Goal: Task Accomplishment & Management: Use online tool/utility

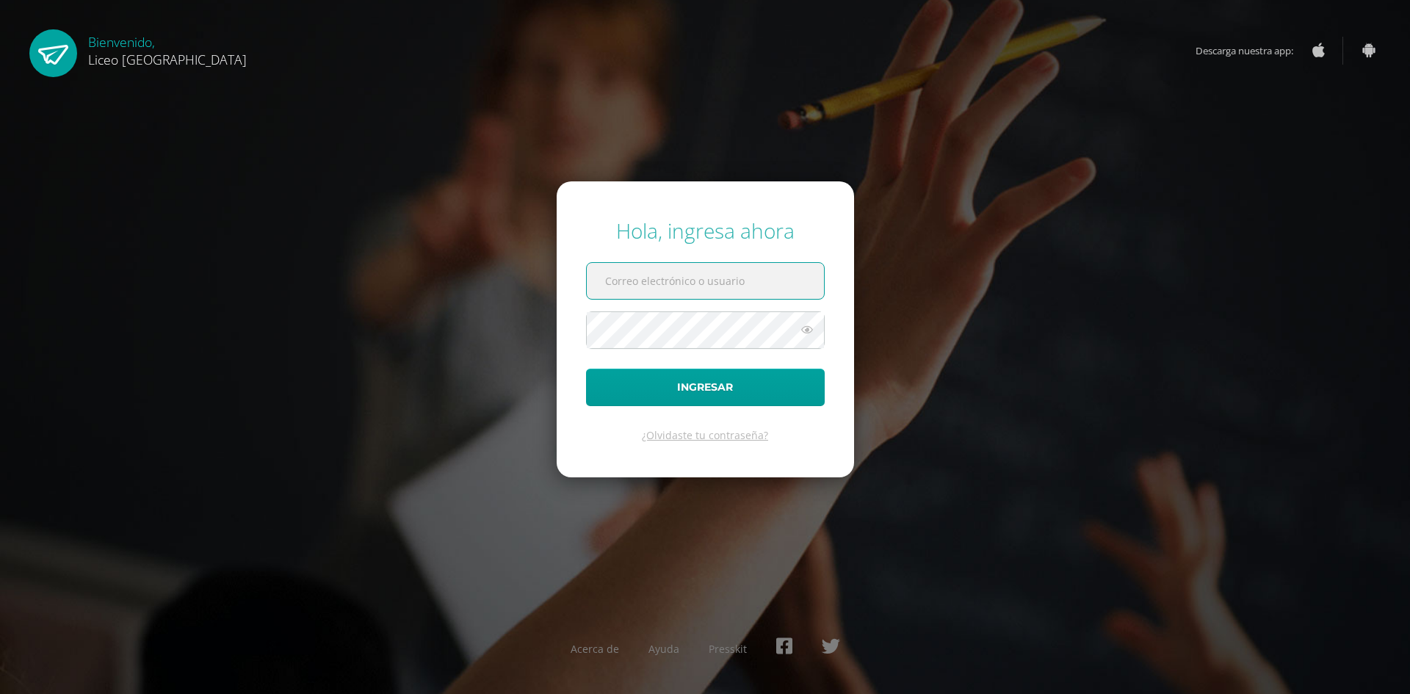
click at [629, 279] on input "text" at bounding box center [705, 281] width 237 height 36
type input "josue.arriola@liceoguatemala.edu.gt"
click at [586, 369] on button "Ingresar" at bounding box center [705, 387] width 239 height 37
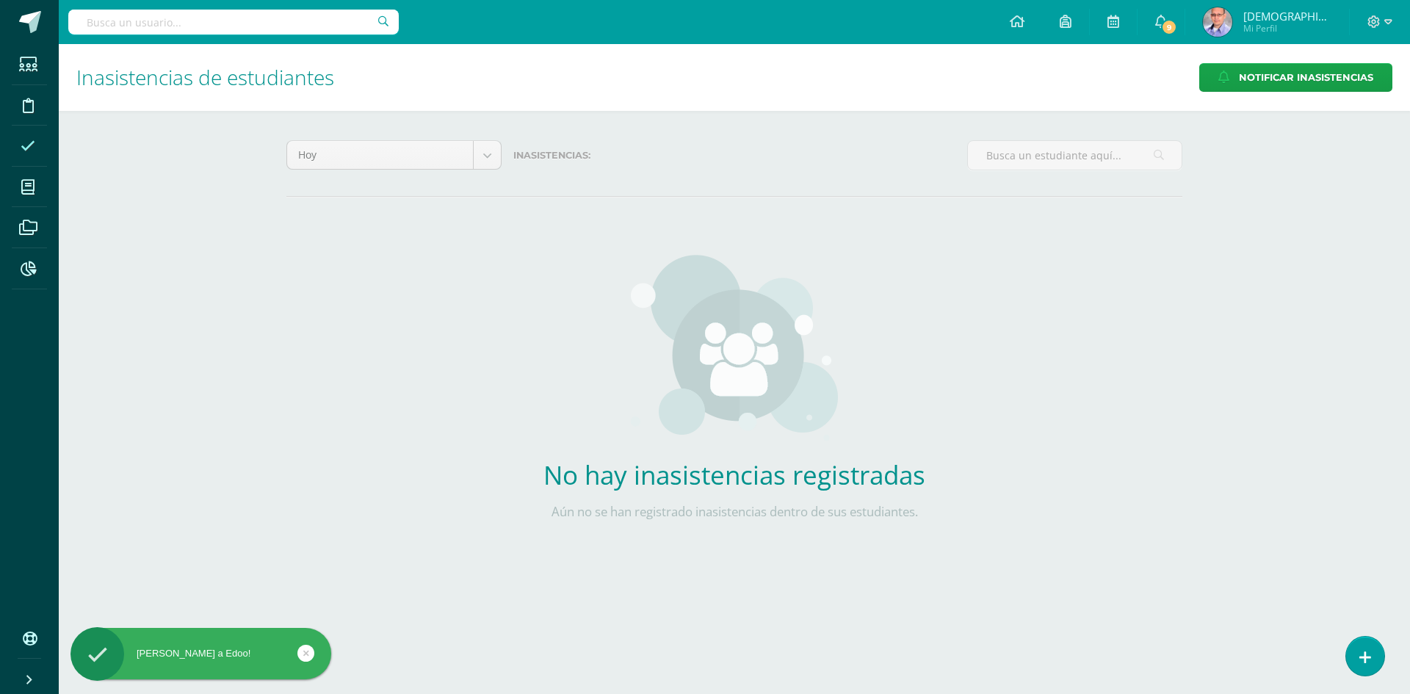
click at [306, 652] on icon at bounding box center [306, 653] width 6 height 17
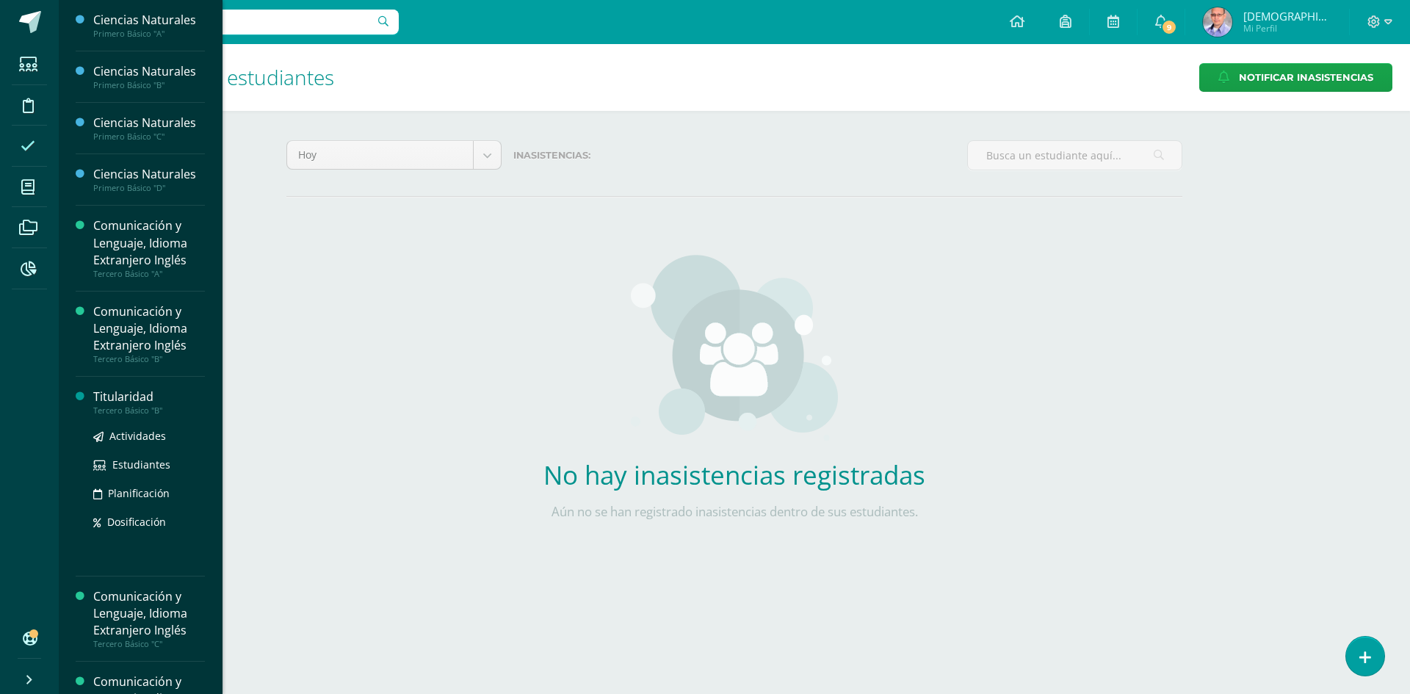
click at [129, 396] on div "Titularidad" at bounding box center [149, 397] width 112 height 17
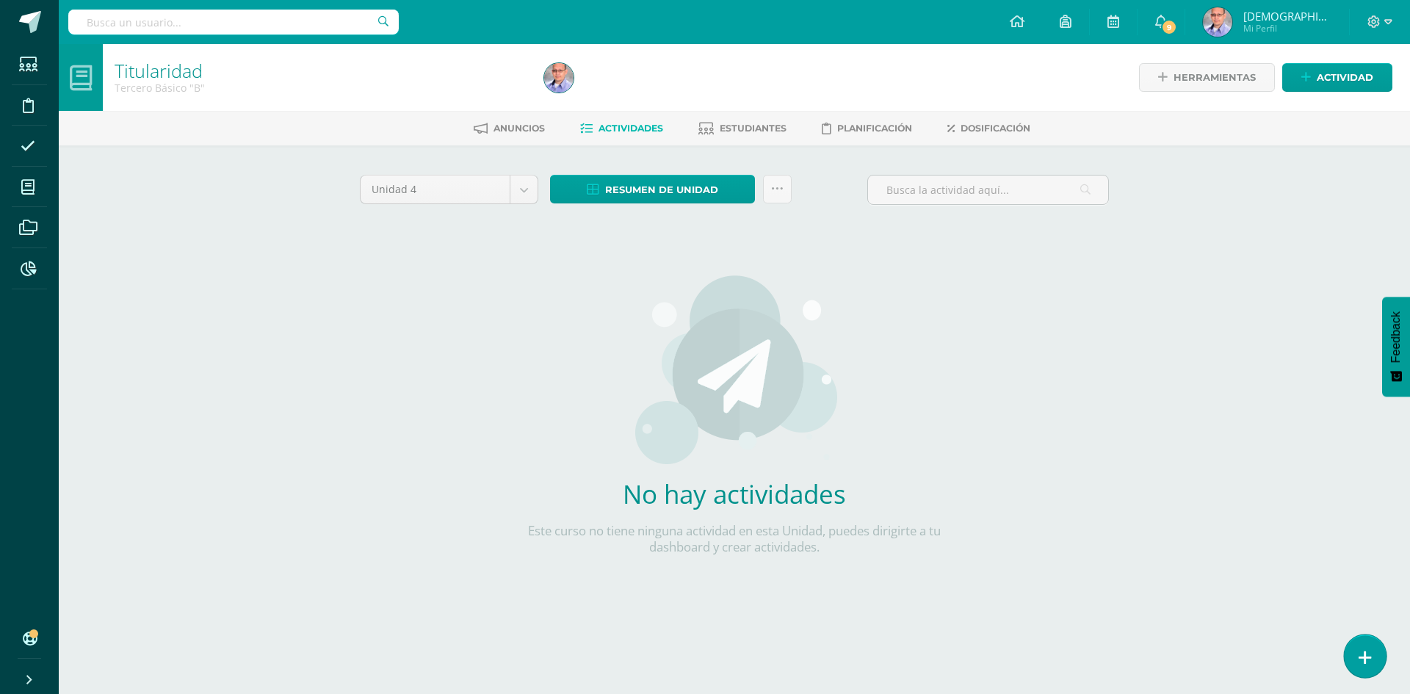
click at [1367, 660] on icon at bounding box center [1365, 657] width 13 height 17
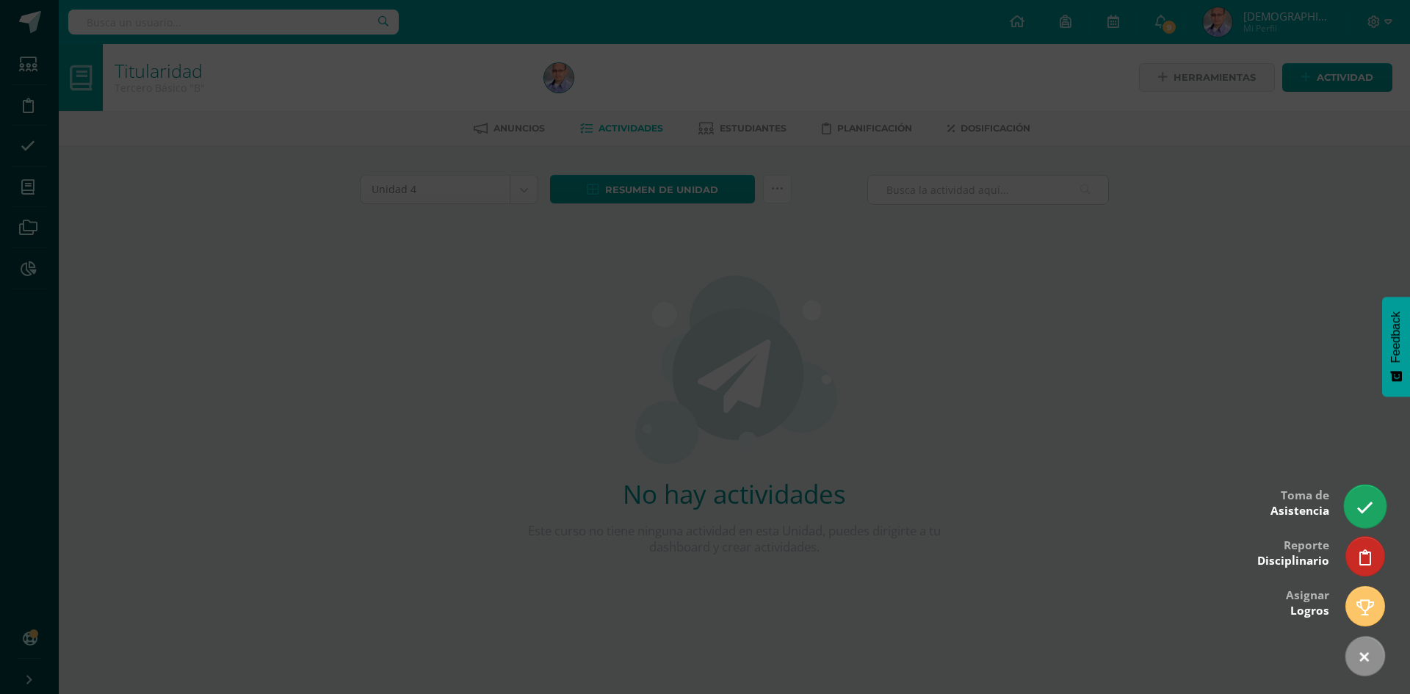
click at [1362, 512] on icon at bounding box center [1365, 507] width 17 height 17
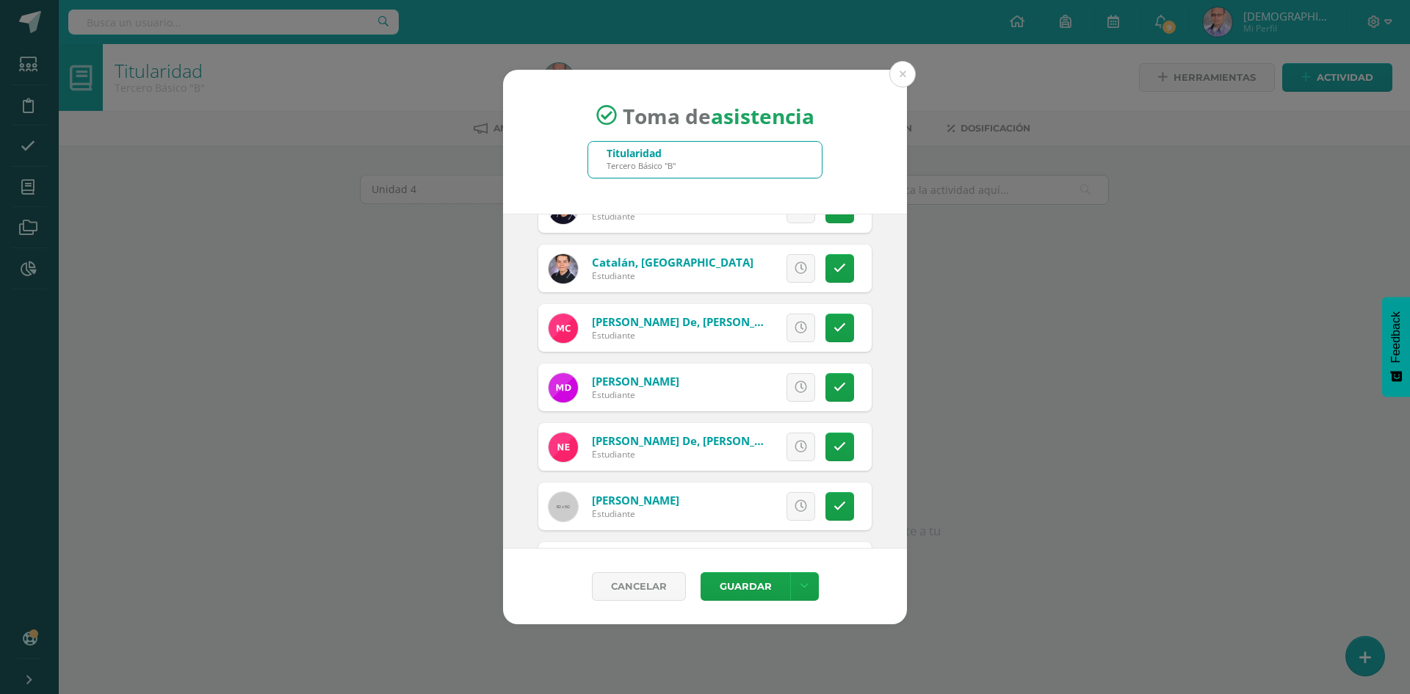
scroll to position [367, 0]
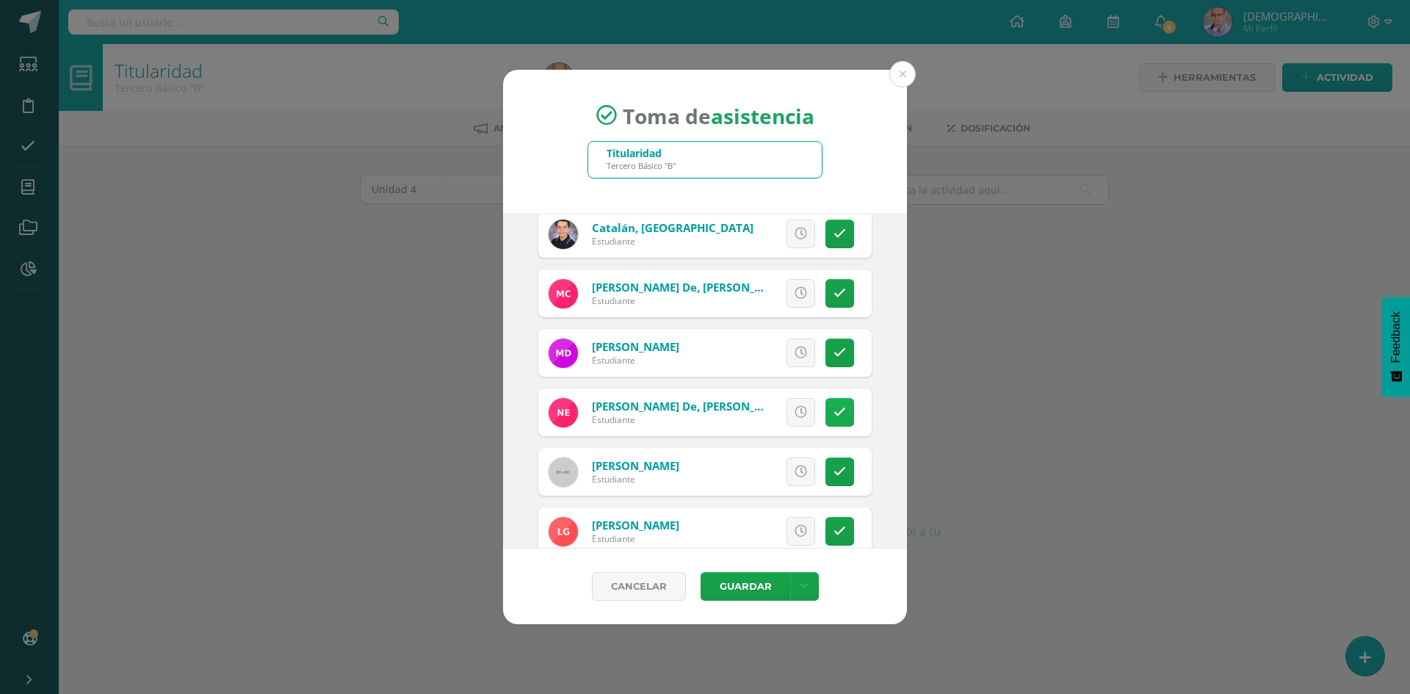
click at [834, 408] on icon at bounding box center [840, 412] width 12 height 12
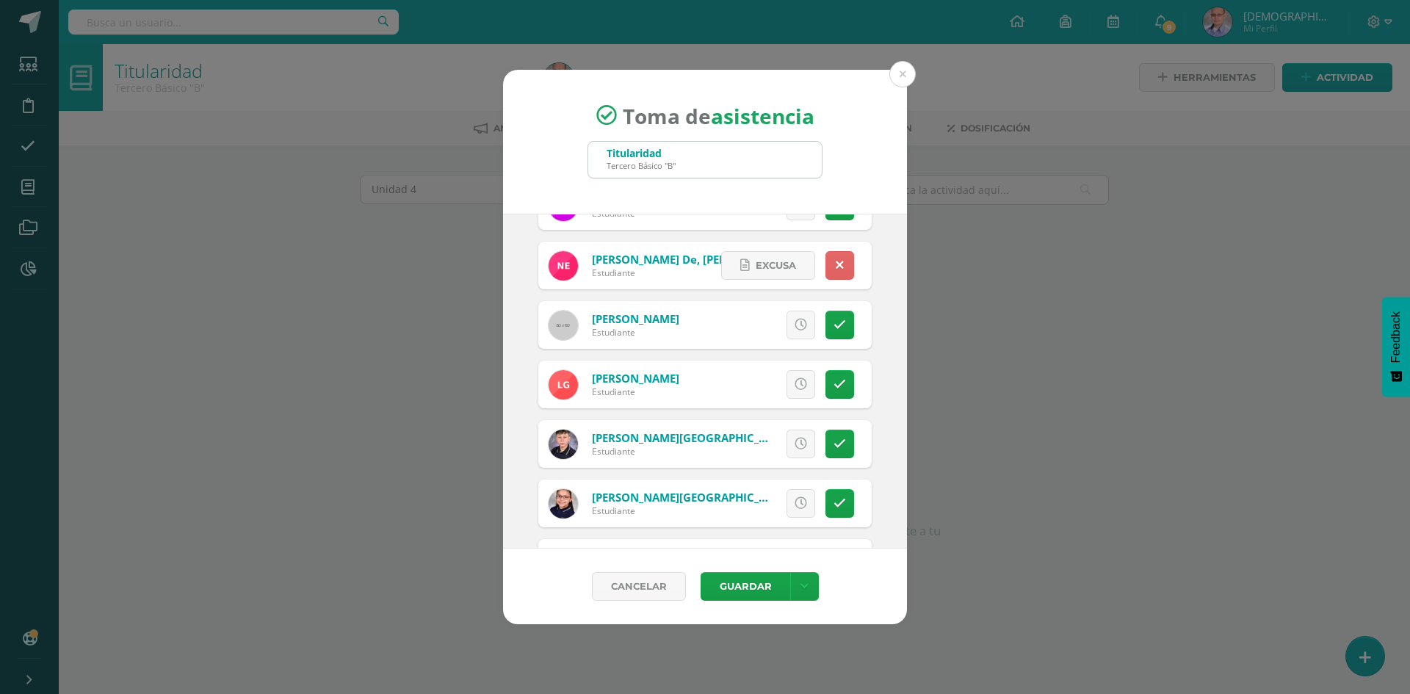
scroll to position [588, 0]
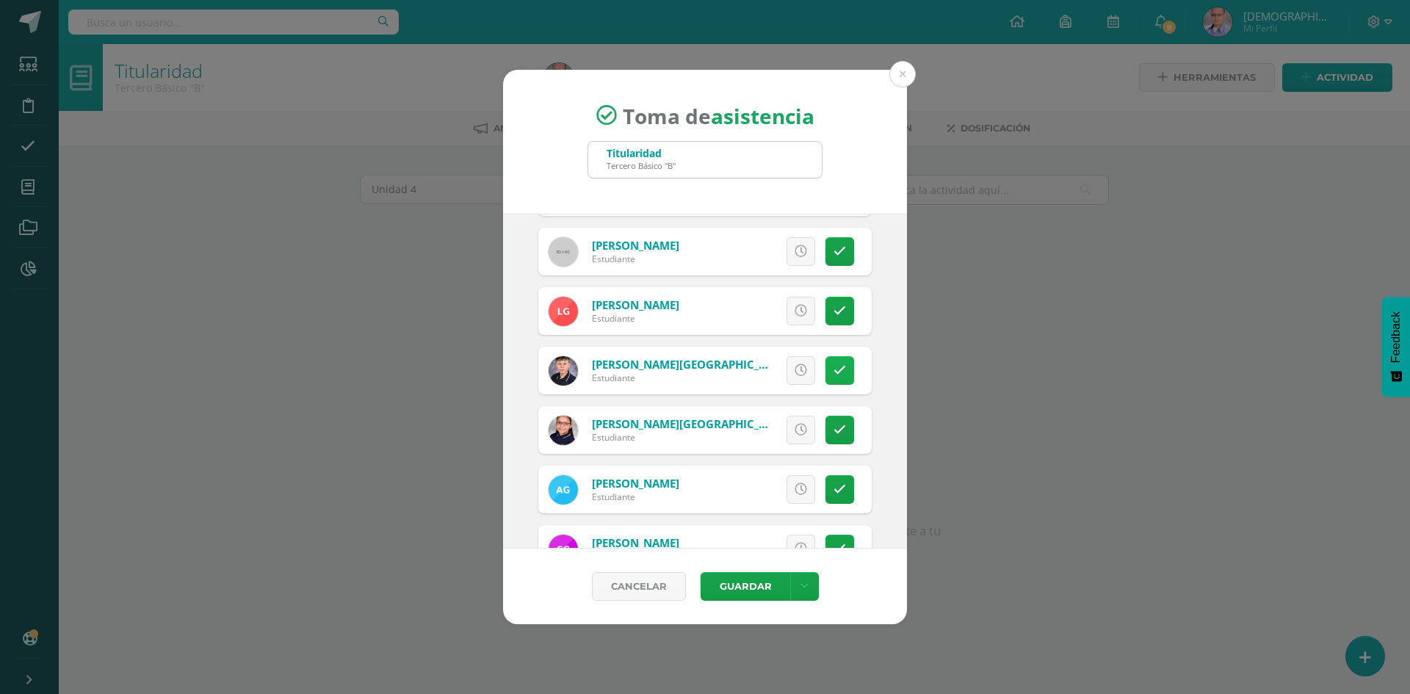
click at [835, 375] on link at bounding box center [840, 370] width 29 height 29
click at [743, 369] on link "Excusa" at bounding box center [768, 370] width 94 height 29
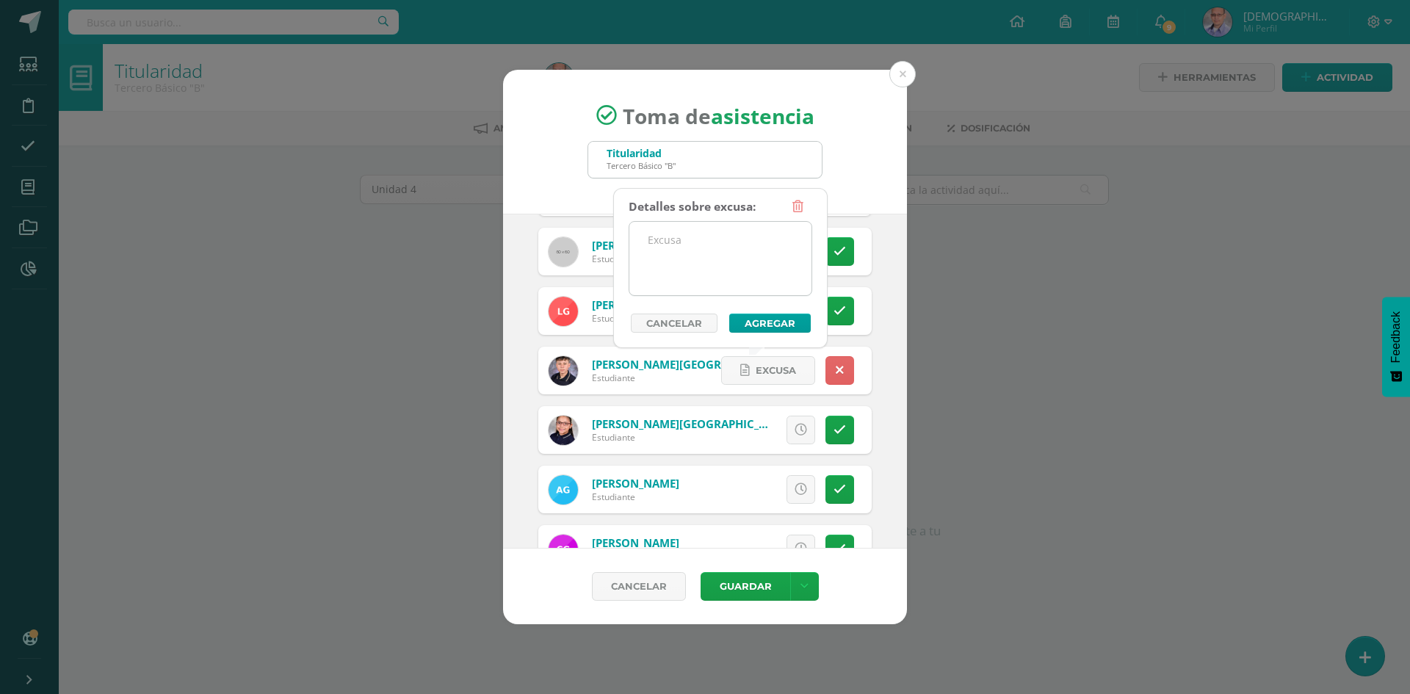
click at [706, 253] on textarea at bounding box center [720, 258] width 182 height 73
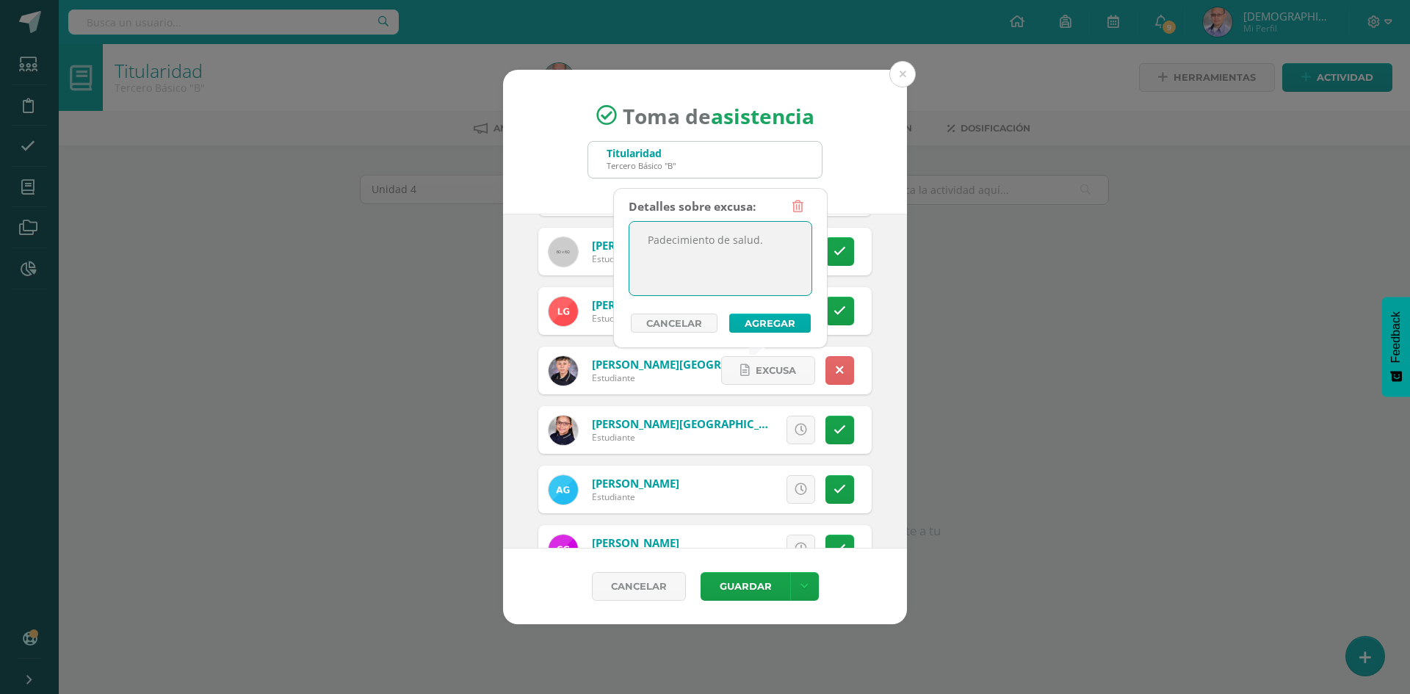
type textarea "Padecimiento de salud."
click at [751, 322] on button "Agregar" at bounding box center [770, 323] width 82 height 19
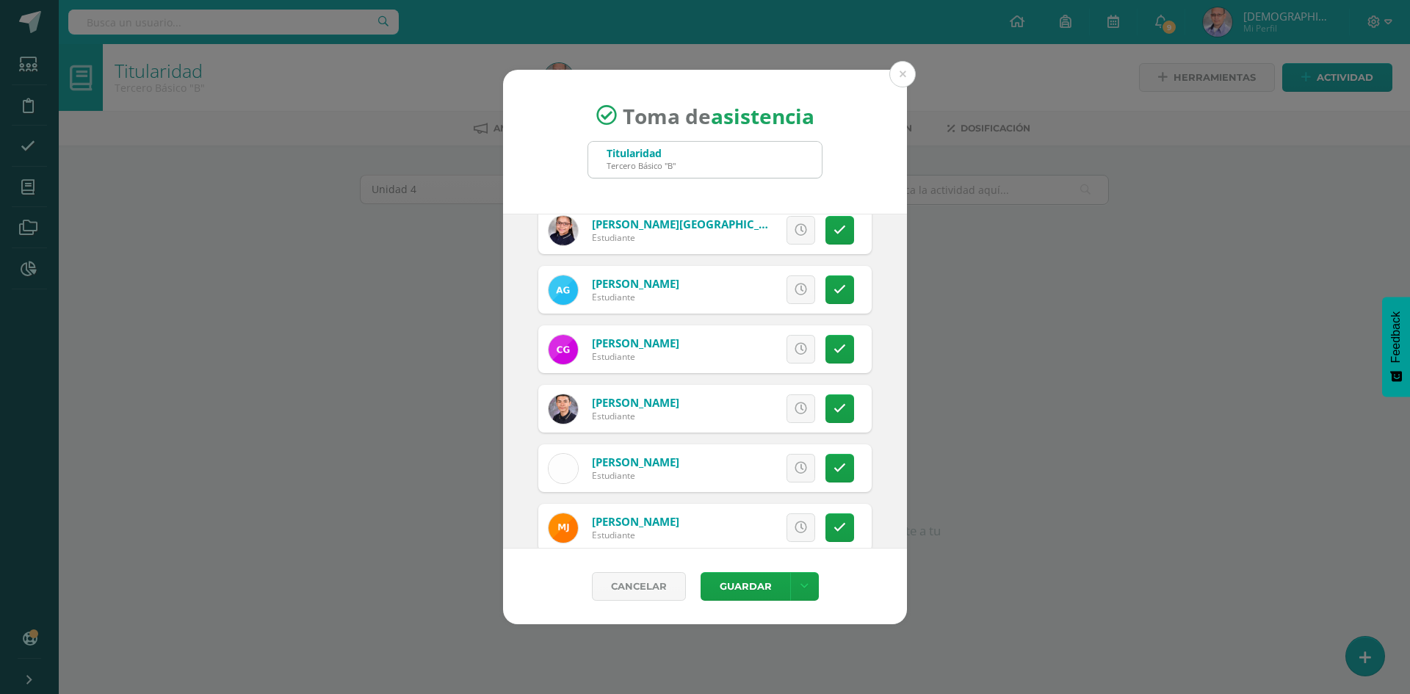
scroll to position [808, 0]
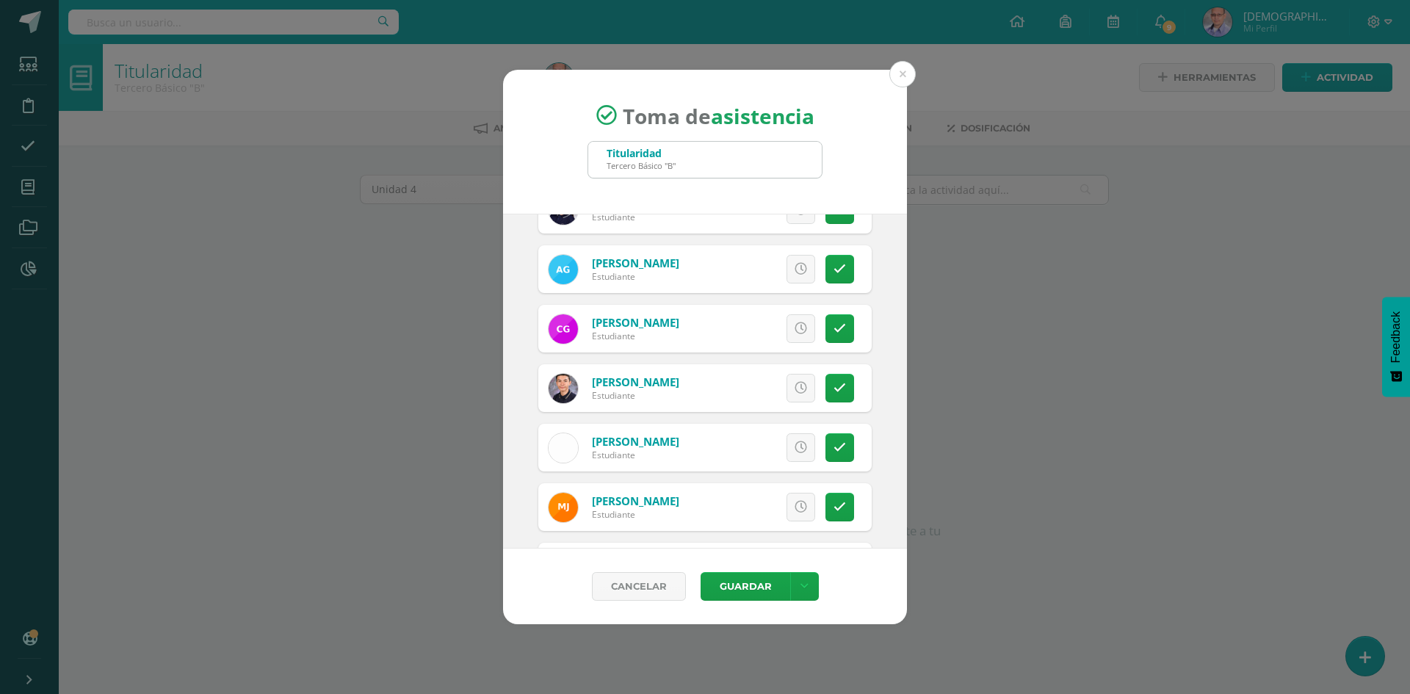
drag, startPoint x: 831, startPoint y: 442, endPoint x: 839, endPoint y: 480, distance: 39.0
click at [834, 442] on icon at bounding box center [840, 447] width 12 height 12
click at [734, 591] on button "Guardar" at bounding box center [746, 586] width 90 height 29
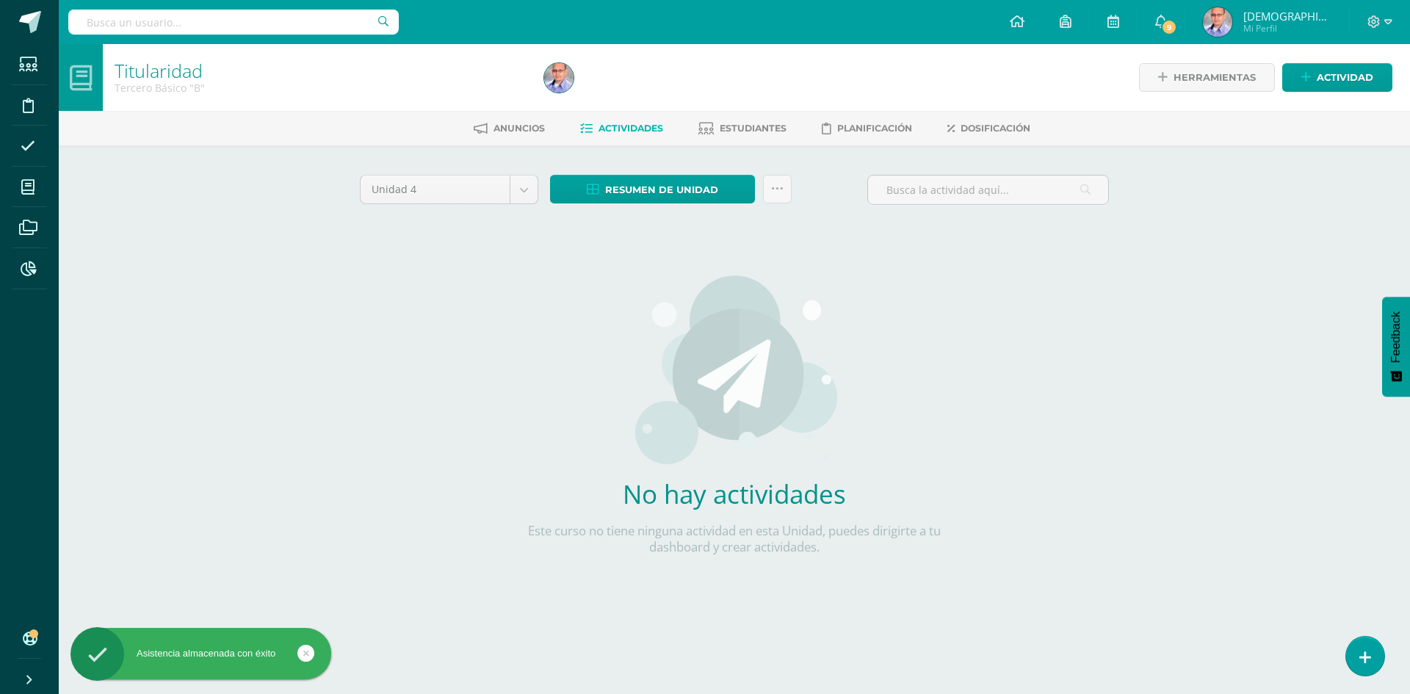
click at [313, 653] on link at bounding box center [305, 653] width 17 height 17
